Goal: Information Seeking & Learning: Learn about a topic

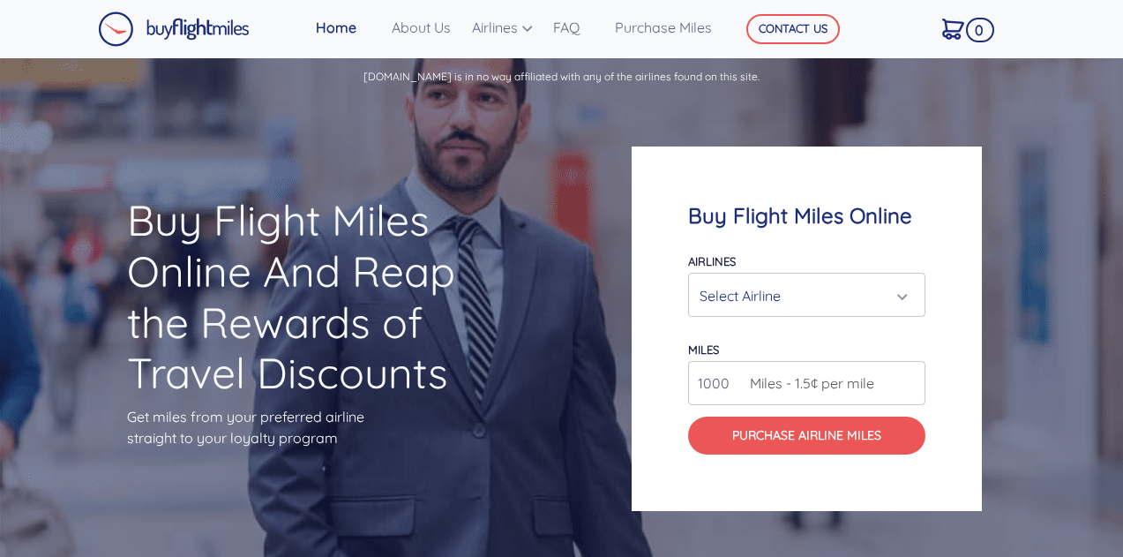
click at [810, 296] on div "Select Airline" at bounding box center [802, 296] width 204 height 34
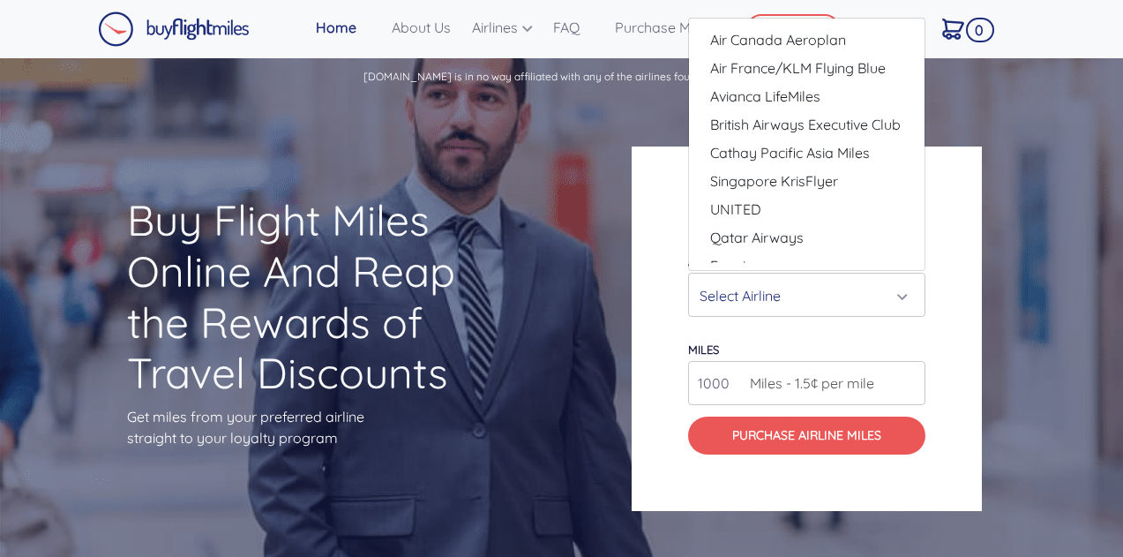
click at [505, 262] on div "Buy Flight Miles Online And Reap the Rewards of Travel Discounts Get miles from…" at bounding box center [280, 328] width 449 height 436
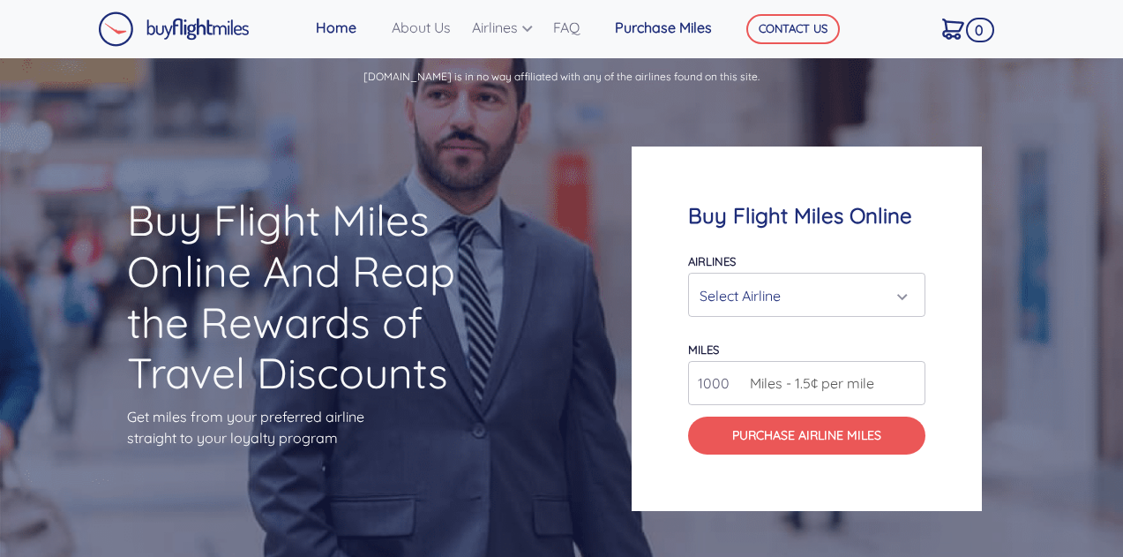
click at [663, 28] on link "Purchase Miles" at bounding box center [664, 27] width 112 height 35
click at [565, 26] on link "FAQ" at bounding box center [577, 27] width 62 height 35
